Goal: Task Accomplishment & Management: Use online tool/utility

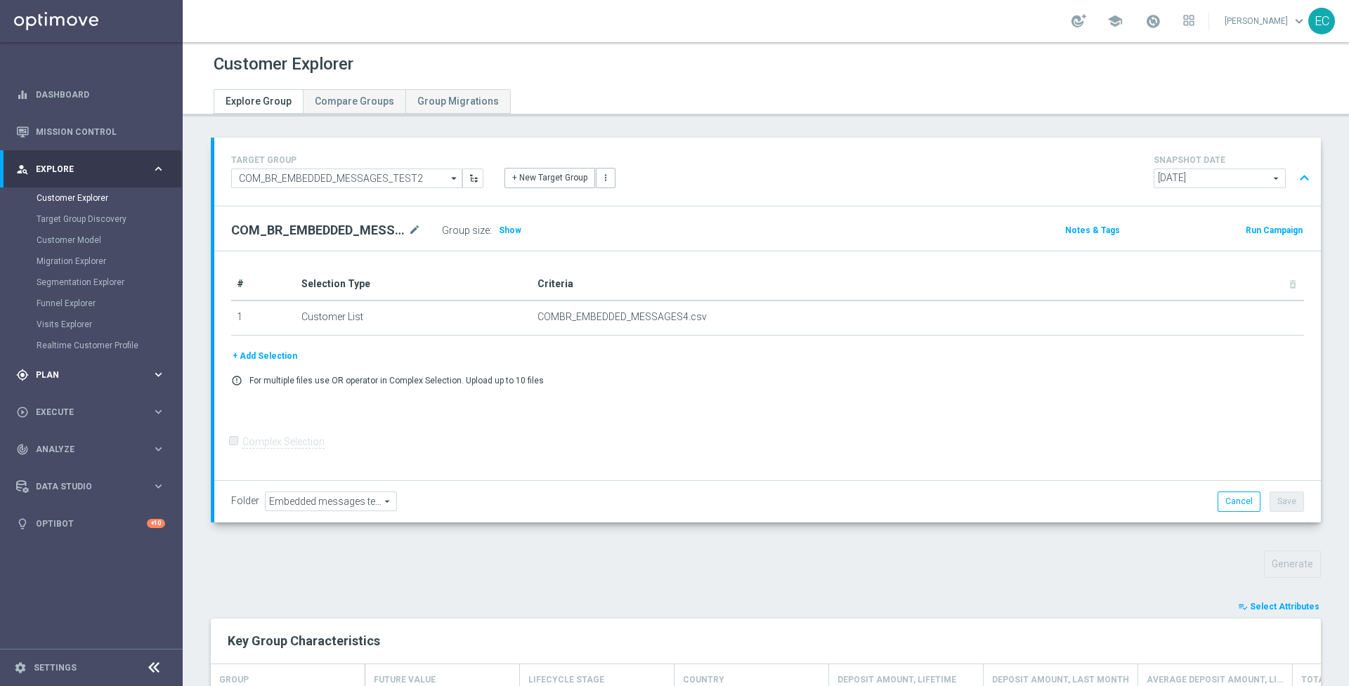
click at [82, 373] on span "Plan" at bounding box center [94, 375] width 116 height 8
click at [91, 234] on link "Target Groups" at bounding box center [92, 235] width 110 height 11
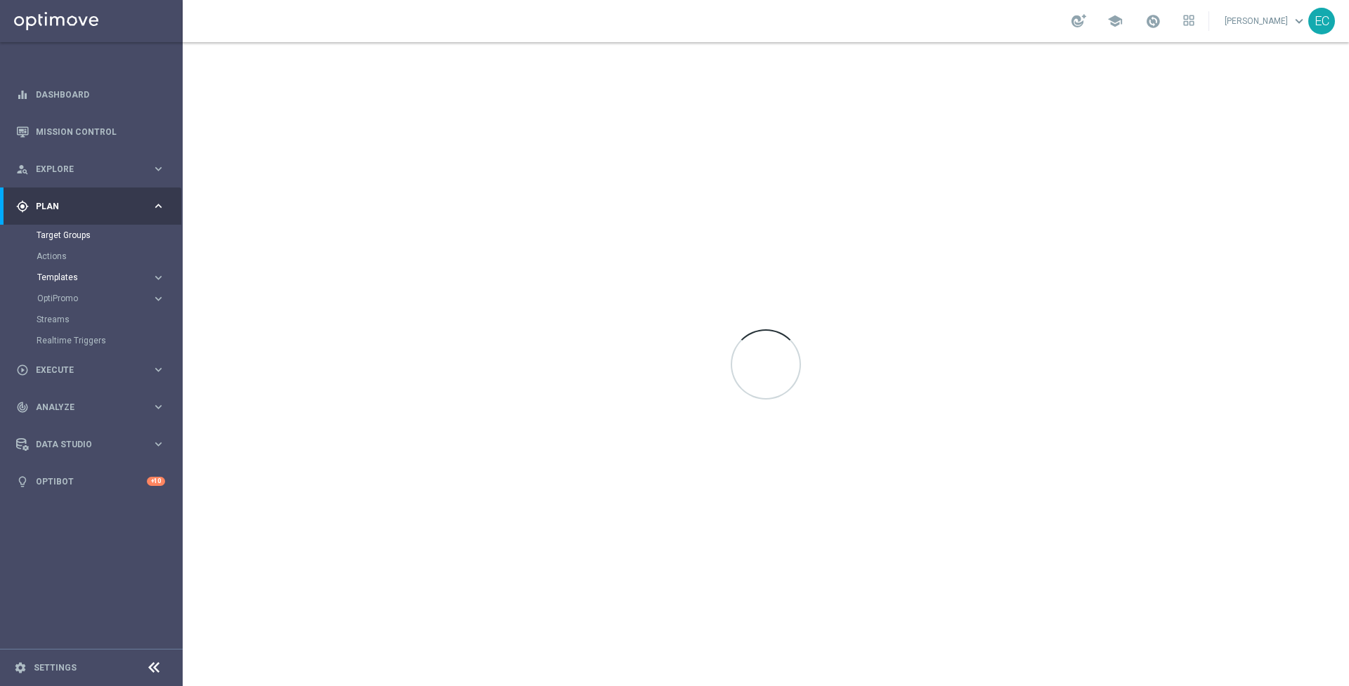
click at [82, 273] on span "Templates" at bounding box center [87, 277] width 100 height 8
click at [105, 358] on link "Embedded Messaging" at bounding box center [95, 361] width 103 height 11
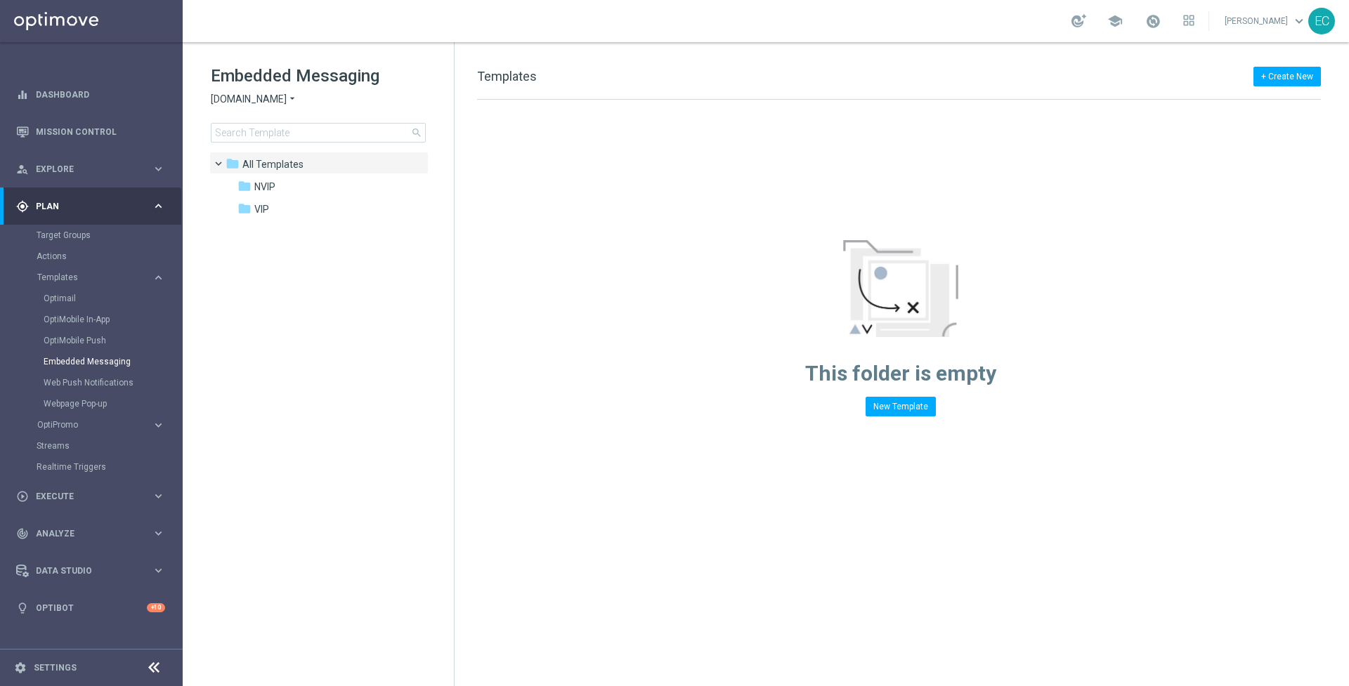
click at [280, 102] on span "[DOMAIN_NAME]" at bounding box center [249, 99] width 76 height 13
click at [268, 146] on div "Lottoland" at bounding box center [263, 148] width 105 height 17
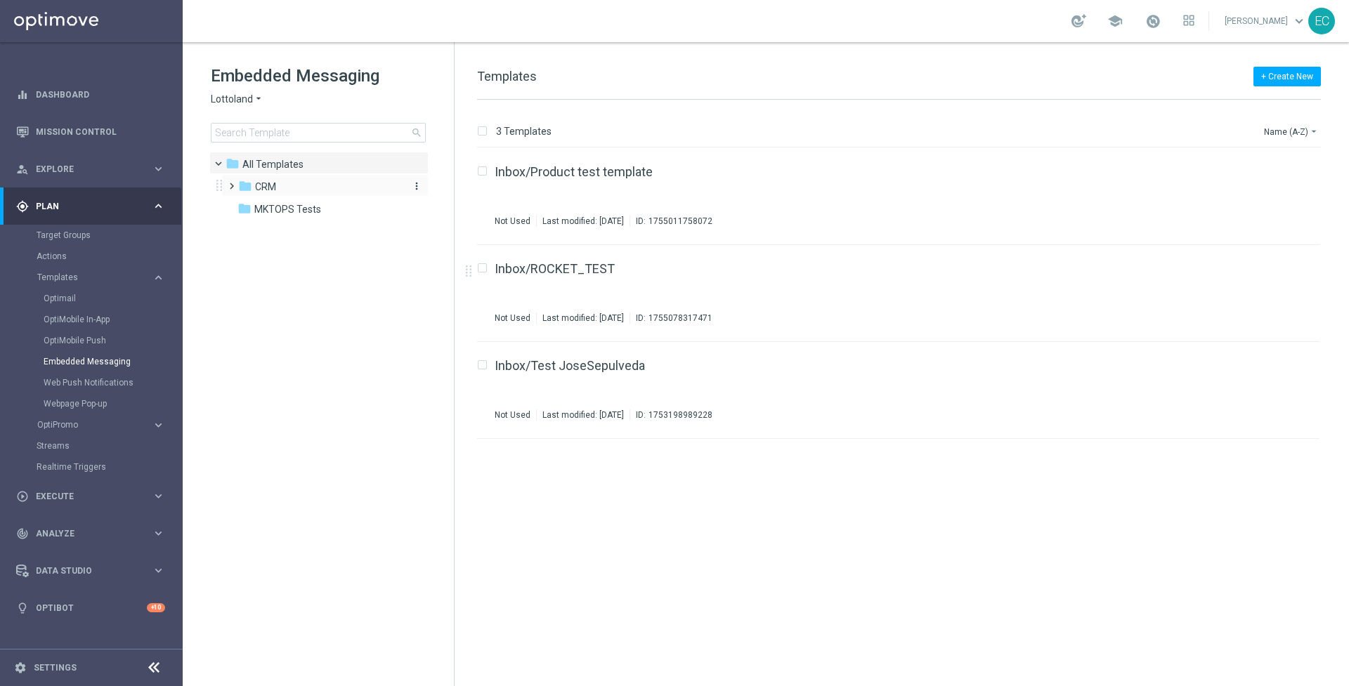
click at [342, 185] on div "folder CRM" at bounding box center [319, 187] width 162 height 16
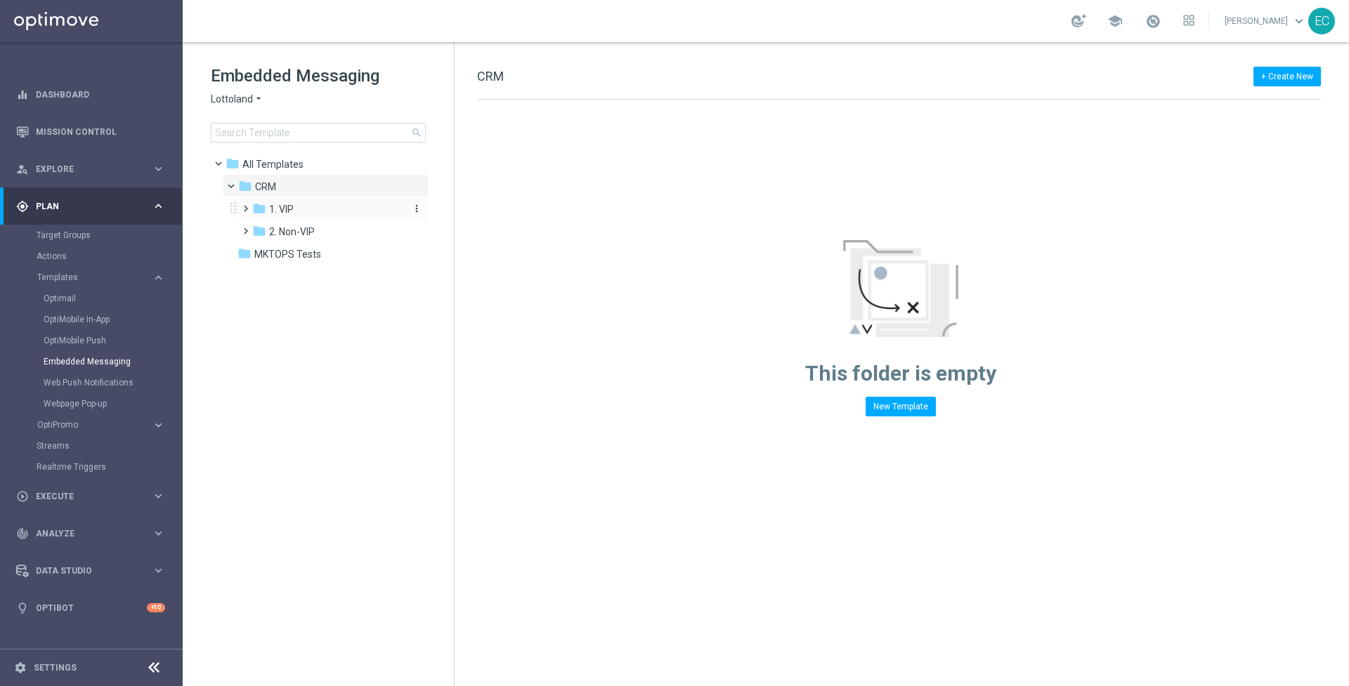
click at [327, 207] on div "folder 1. VIP" at bounding box center [327, 210] width 150 height 16
click at [284, 200] on div "folder 1. VIP more_vert" at bounding box center [332, 208] width 192 height 22
click at [249, 204] on span at bounding box center [252, 205] width 6 height 6
click at [253, 250] on div "folder MKTOPS Tests" at bounding box center [318, 255] width 162 height 16
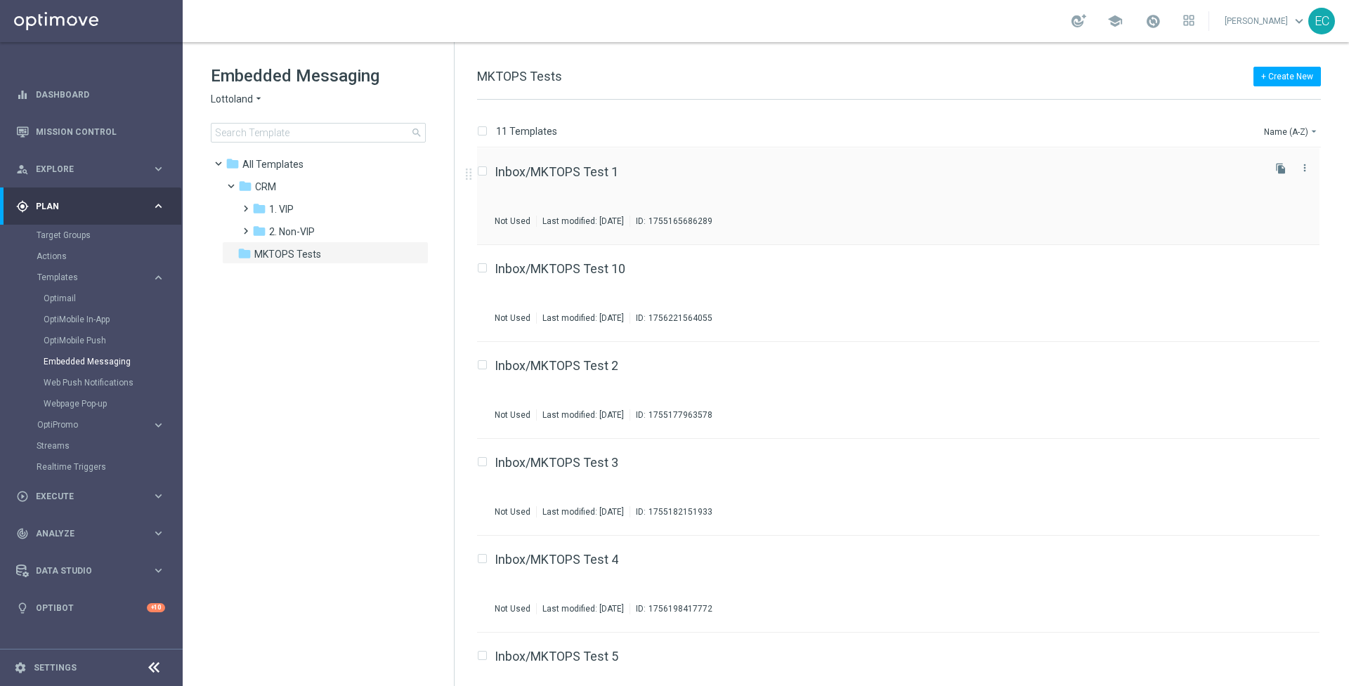
click at [622, 168] on div "Inbox/MKTOPS Test 1" at bounding box center [878, 172] width 766 height 13
